Goal: Check status: Check status

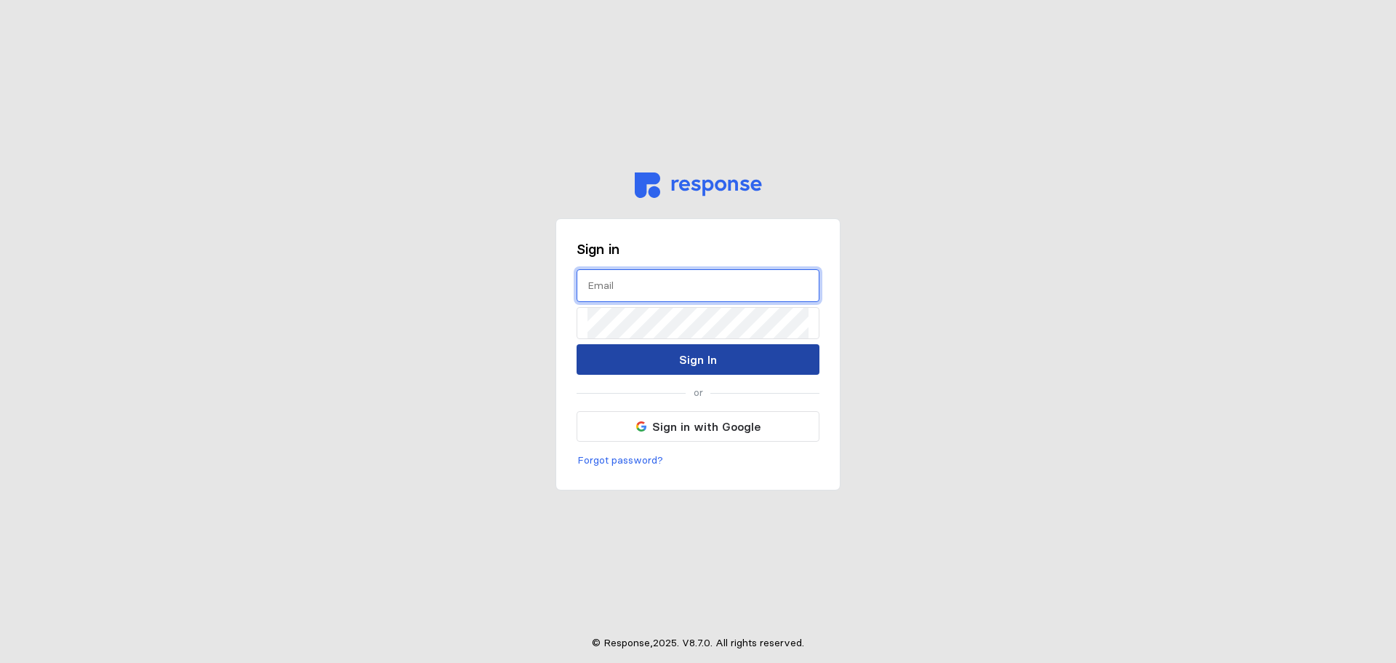
type input "[EMAIL_ADDRESS][PERSON_NAME][DOMAIN_NAME]"
click at [627, 356] on button "Sign In" at bounding box center [698, 359] width 243 height 31
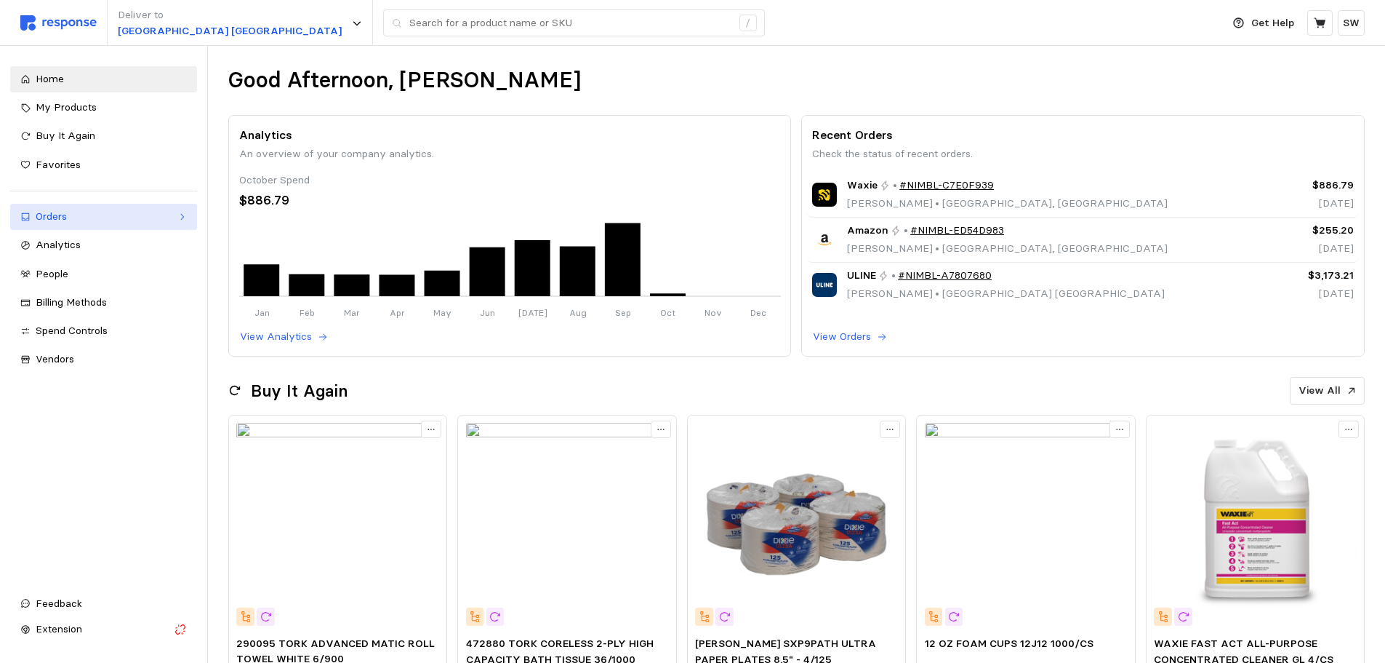
click at [123, 217] on div "Orders" at bounding box center [104, 217] width 136 height 16
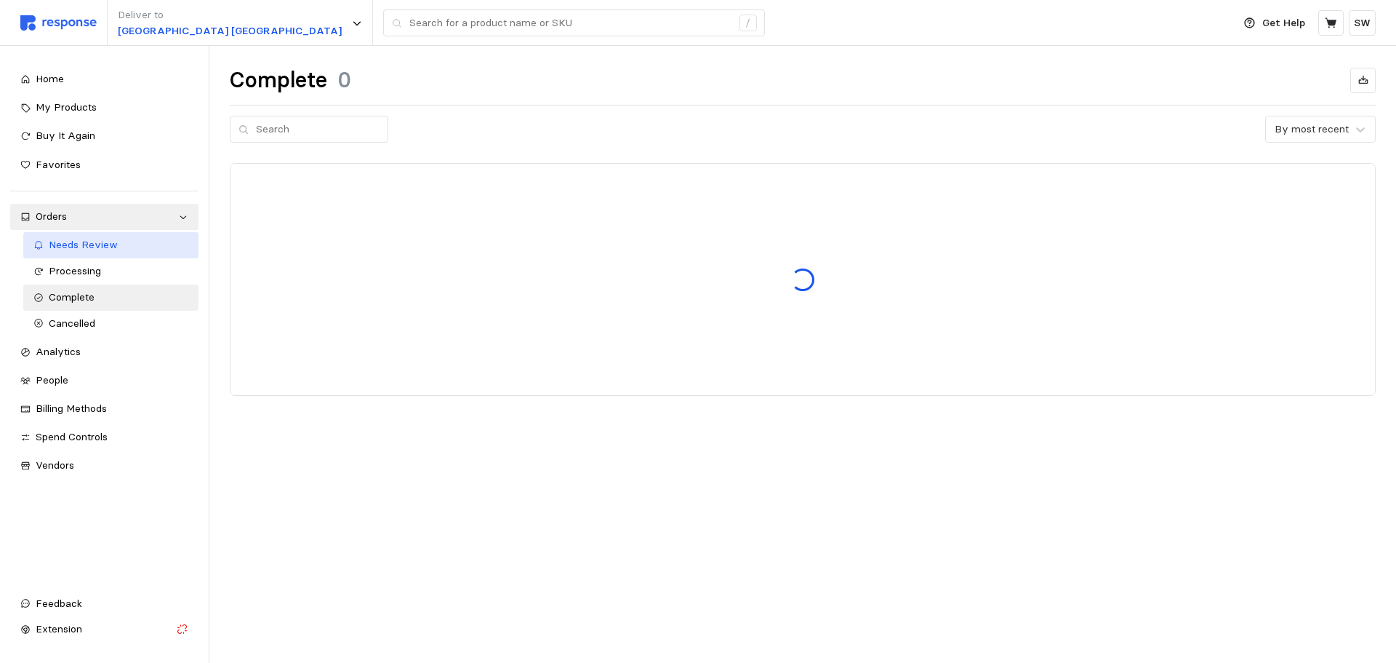
click at [85, 242] on span "Needs Review" at bounding box center [83, 244] width 69 height 13
click at [84, 244] on span "Needs Review" at bounding box center [83, 244] width 69 height 13
click at [136, 245] on div "Needs Review" at bounding box center [119, 245] width 140 height 16
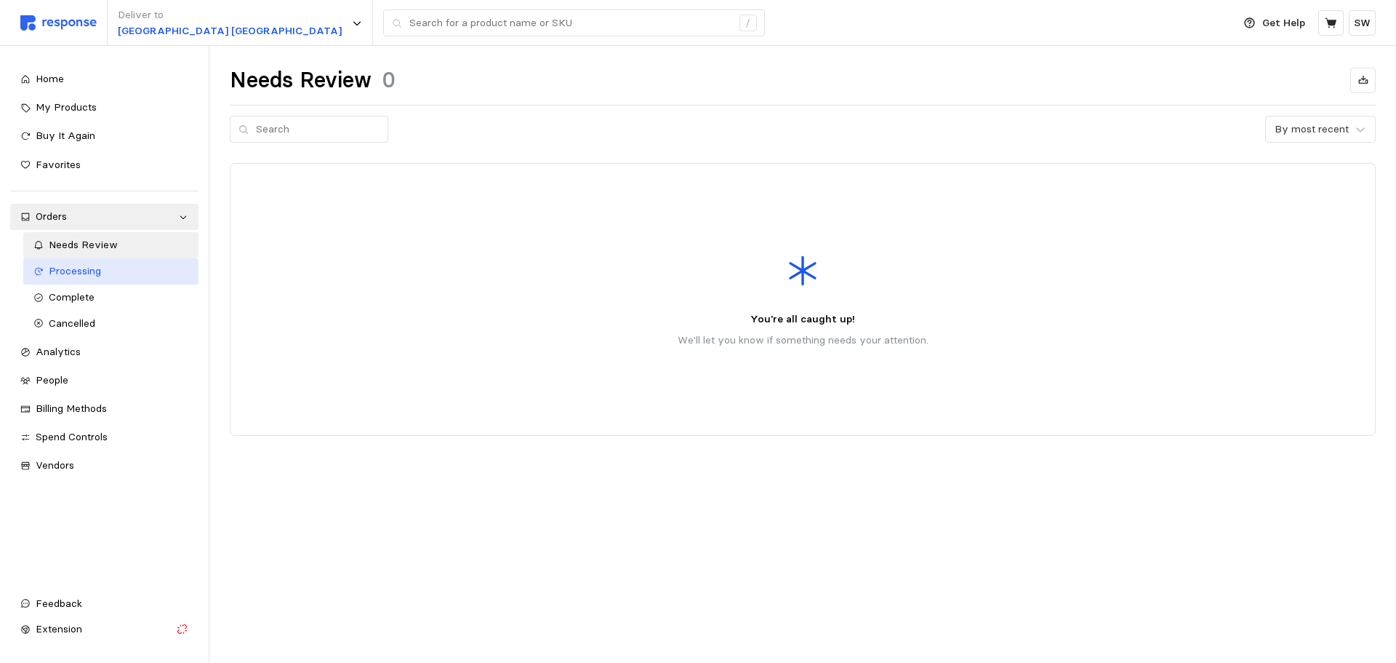
click at [113, 283] on link "Processing" at bounding box center [111, 271] width 176 height 26
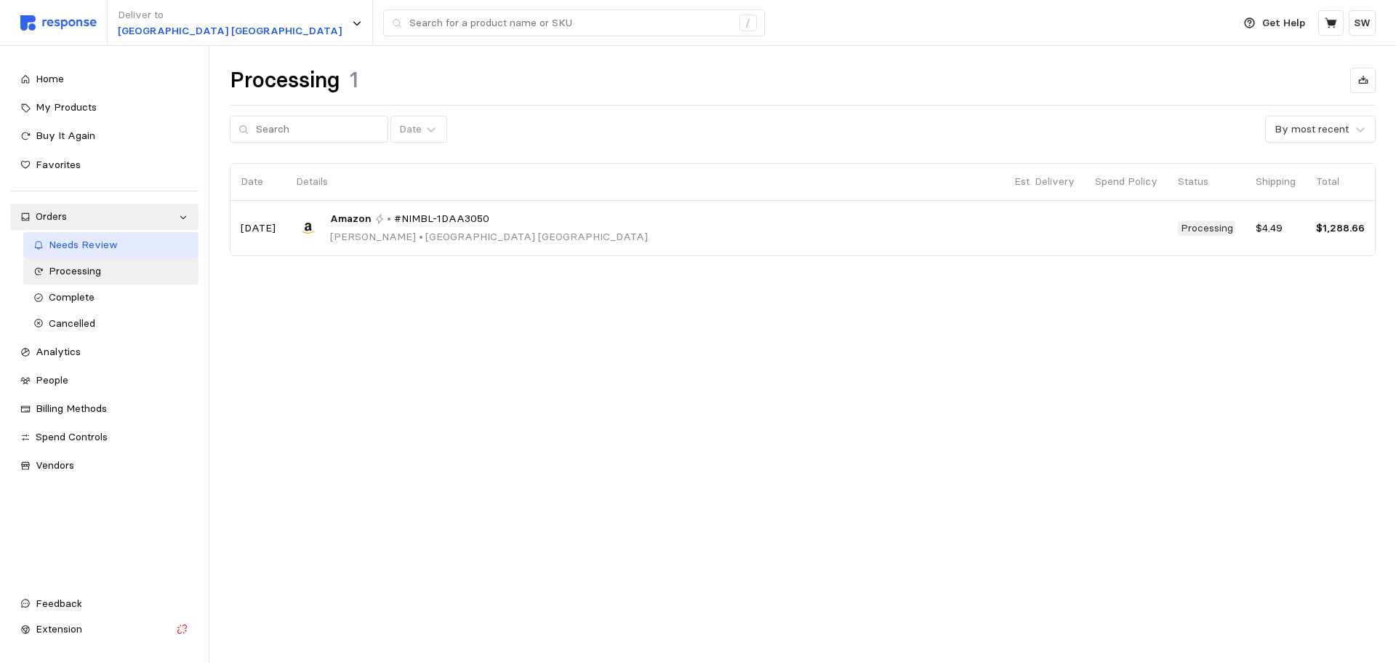
click at [105, 249] on span "Needs Review" at bounding box center [83, 244] width 69 height 13
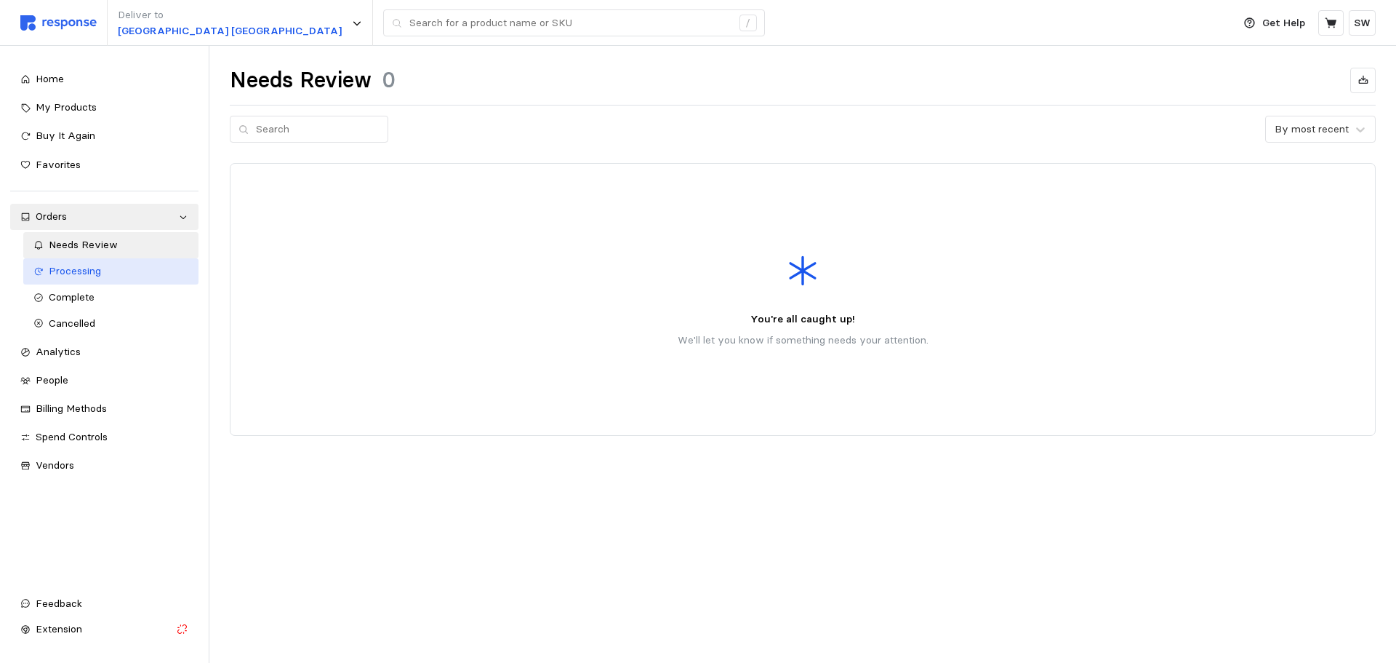
click at [100, 268] on span "Processing" at bounding box center [75, 270] width 52 height 13
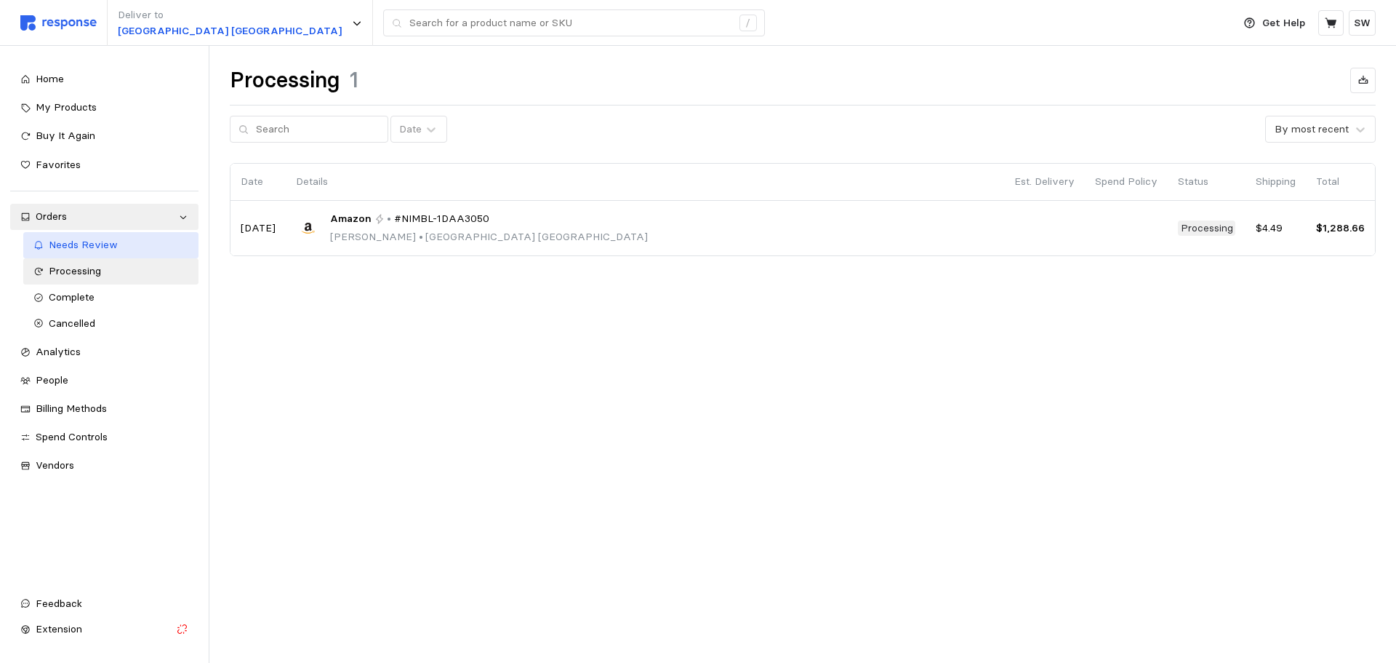
click at [113, 244] on span "Needs Review" at bounding box center [83, 244] width 69 height 13
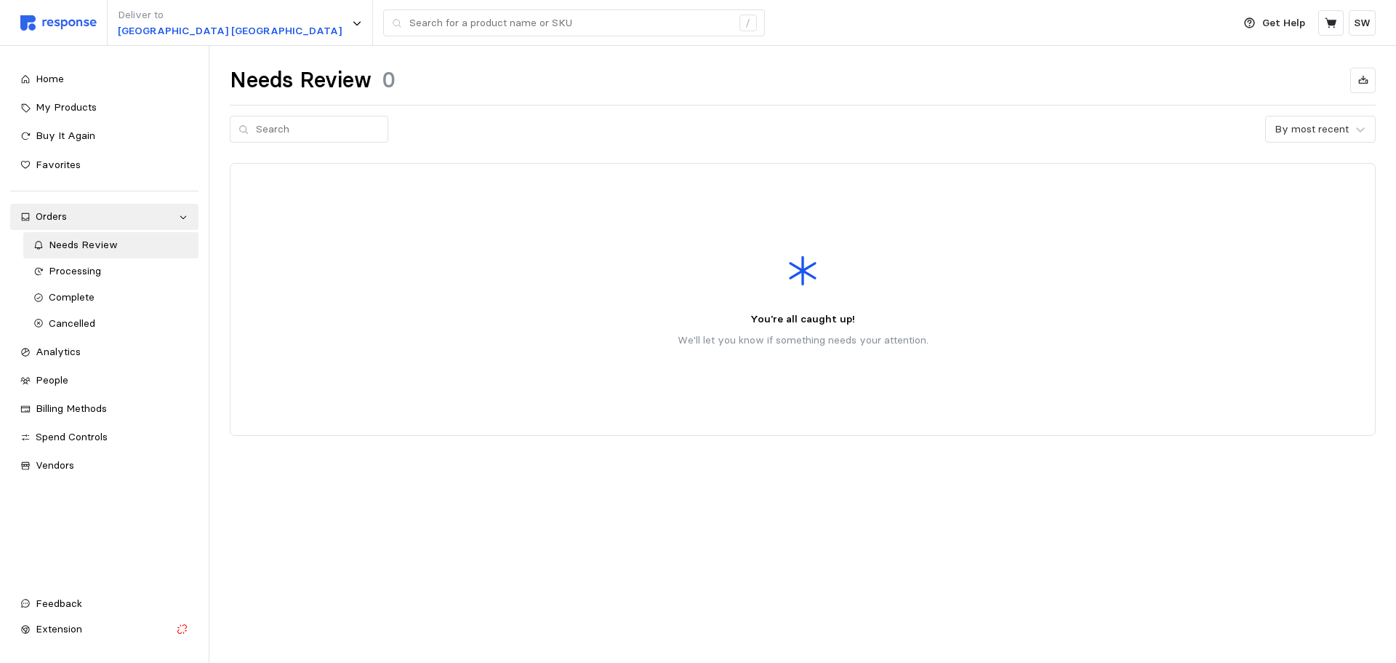
click at [657, 292] on div "You're all caught up! We'll let you know if something needs your attention." at bounding box center [803, 299] width 1124 height 250
